Goal: Information Seeking & Learning: Learn about a topic

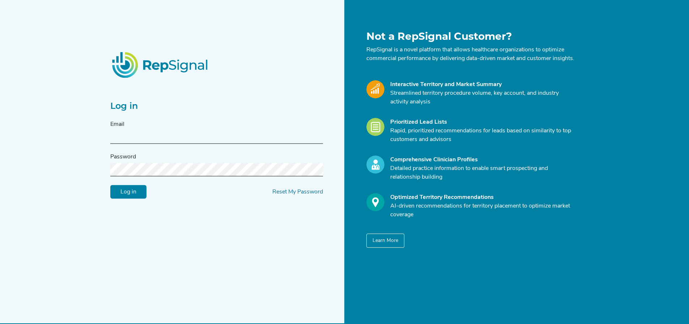
click at [127, 137] on input "text" at bounding box center [216, 137] width 213 height 13
type input "[PERSON_NAME][EMAIL_ADDRESS][PERSON_NAME][DOMAIN_NAME]"
click at [110, 185] on input "Log in" at bounding box center [128, 192] width 36 height 14
click at [134, 194] on input "Log in" at bounding box center [128, 192] width 36 height 14
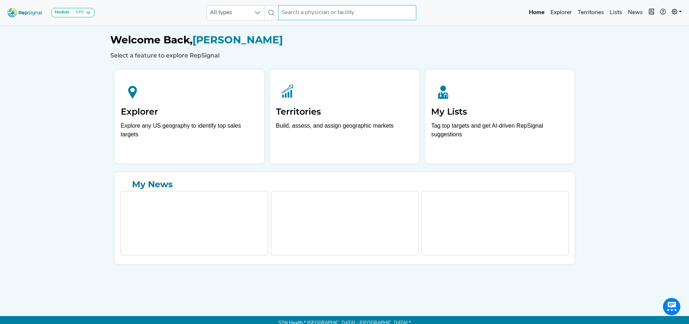
click at [322, 14] on input "text" at bounding box center [347, 12] width 138 height 15
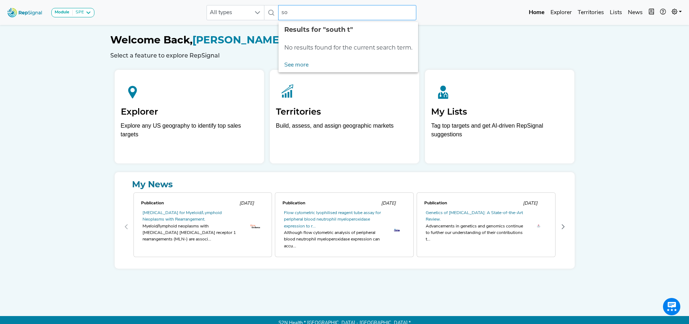
type input "s"
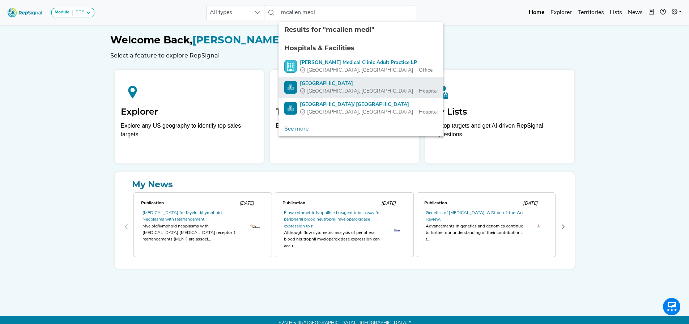
click at [337, 86] on div "[GEOGRAPHIC_DATA]" at bounding box center [369, 84] width 138 height 8
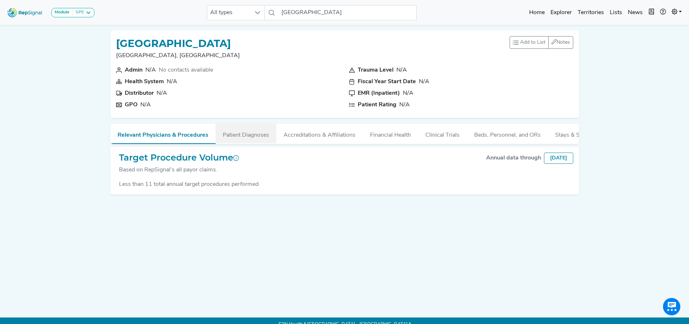
click at [246, 135] on button "Patient Diagnoses" at bounding box center [246, 134] width 61 height 20
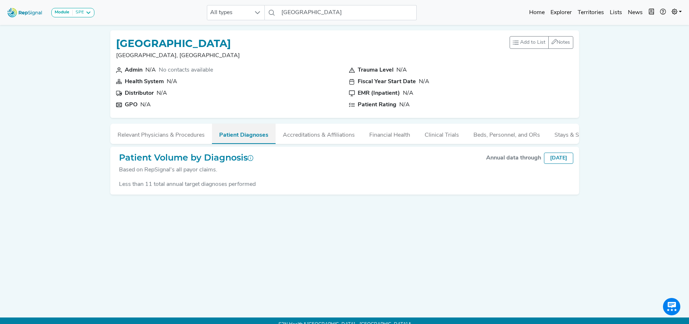
click at [247, 136] on button "Patient Diagnoses" at bounding box center [244, 134] width 64 height 20
click at [310, 134] on button "Accreditations & Affiliations" at bounding box center [319, 134] width 86 height 20
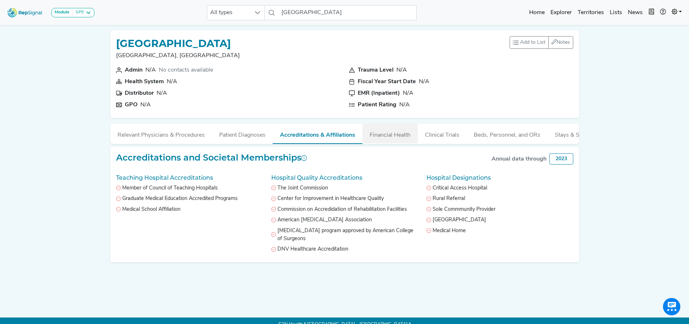
click at [384, 127] on button "Financial Health" at bounding box center [389, 134] width 55 height 20
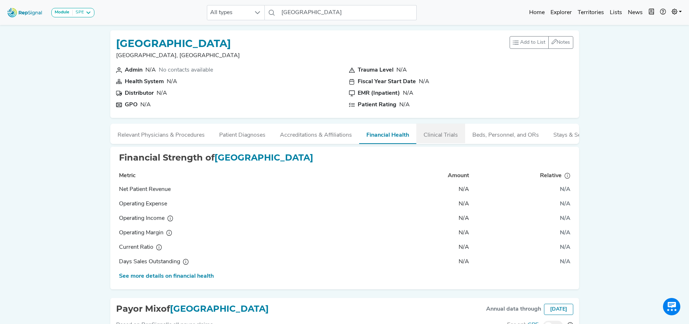
click at [437, 133] on button "Clinical Trials" at bounding box center [440, 134] width 49 height 20
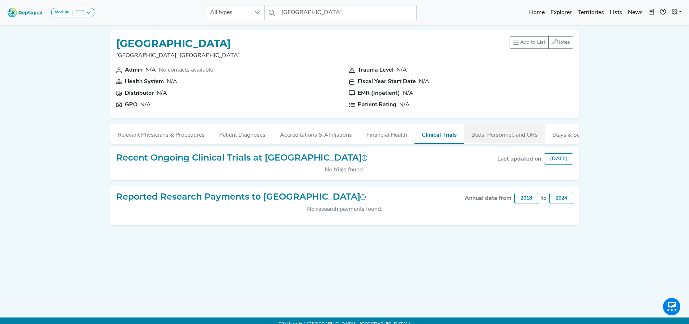
click at [482, 135] on button "Beds, Personnel, and ORs" at bounding box center [504, 134] width 81 height 20
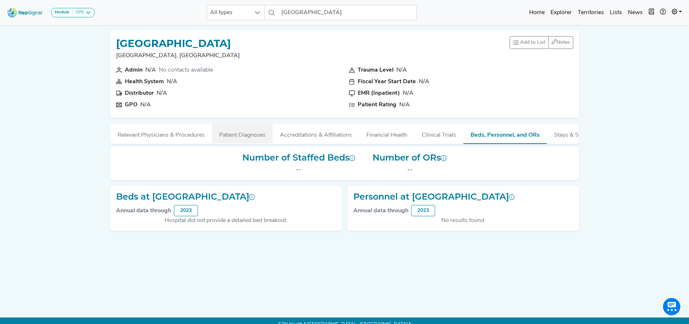
click at [255, 137] on button "Patient Diagnoses" at bounding box center [242, 134] width 61 height 20
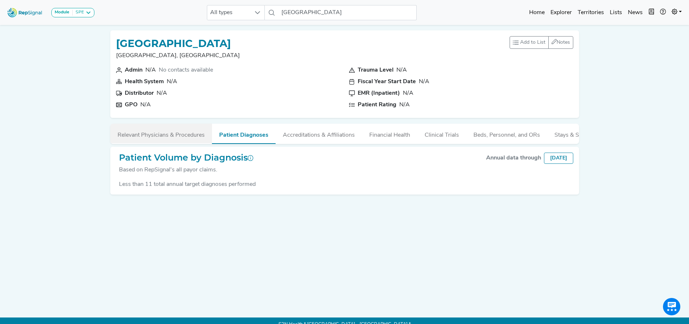
drag, startPoint x: 191, startPoint y: 136, endPoint x: 181, endPoint y: 136, distance: 10.1
click at [190, 136] on button "Relevant Physicians & Procedures" at bounding box center [161, 134] width 102 height 20
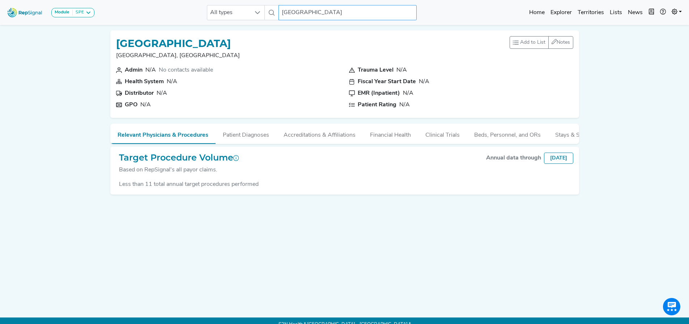
click at [358, 14] on input "[GEOGRAPHIC_DATA]" at bounding box center [348, 12] width 138 height 15
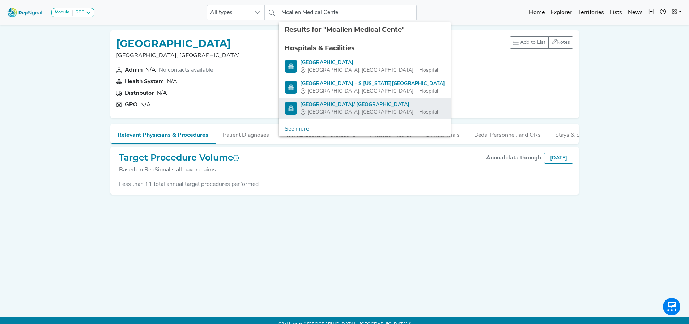
click at [352, 110] on div "[GEOGRAPHIC_DATA], [GEOGRAPHIC_DATA]" at bounding box center [369, 113] width 138 height 8
click at [324, 110] on span "[GEOGRAPHIC_DATA], [GEOGRAPHIC_DATA]" at bounding box center [360, 113] width 106 height 8
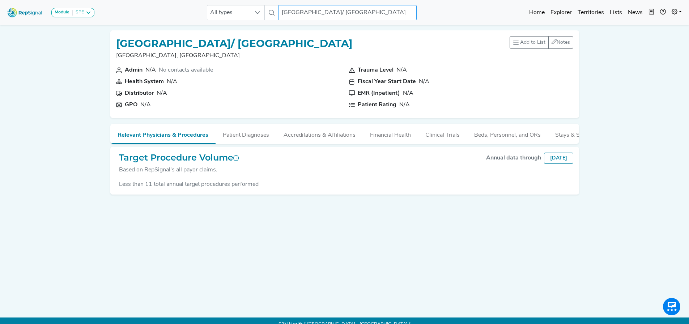
drag, startPoint x: 392, startPoint y: 10, endPoint x: 301, endPoint y: 16, distance: 91.3
click at [301, 16] on input "[GEOGRAPHIC_DATA]/ [GEOGRAPHIC_DATA]" at bounding box center [348, 12] width 138 height 15
type input "Mcallen"
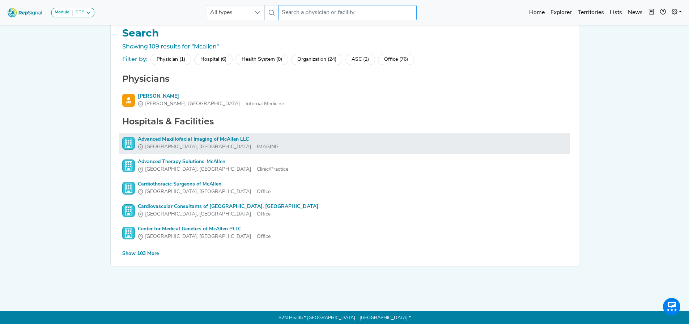
scroll to position [18, 0]
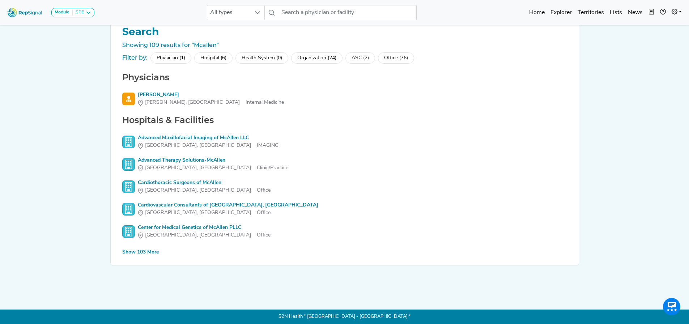
click at [149, 249] on div "Show 103 More" at bounding box center [140, 253] width 37 height 8
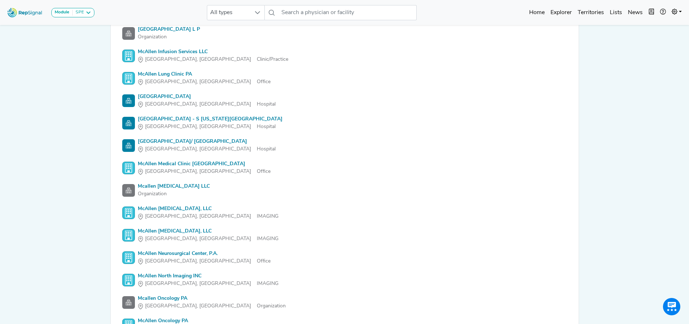
scroll to position [1176, 0]
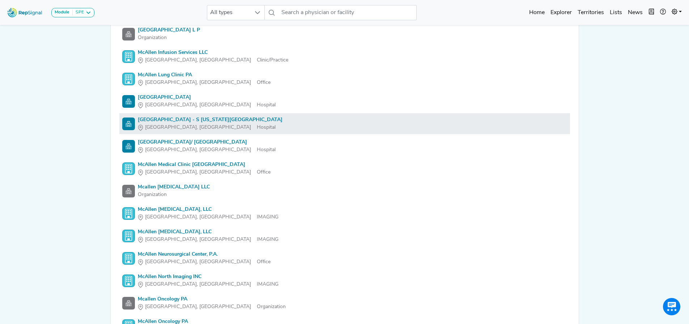
click at [224, 120] on div "[GEOGRAPHIC_DATA] - S [US_STATE][GEOGRAPHIC_DATA]" at bounding box center [210, 120] width 145 height 8
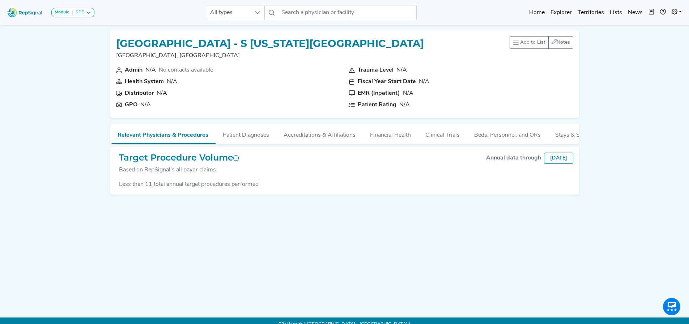
scroll to position [12, 0]
